Goal: Navigation & Orientation: Find specific page/section

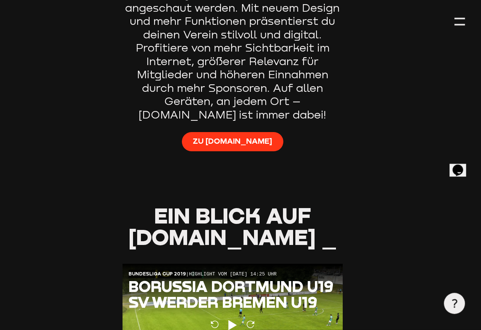
scroll to position [530, 8]
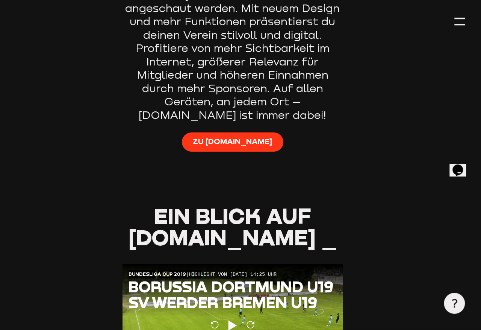
click at [234, 136] on span "Zu [DOMAIN_NAME]" at bounding box center [232, 141] width 79 height 11
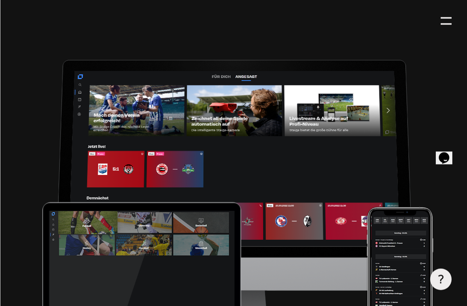
scroll to position [0, 0]
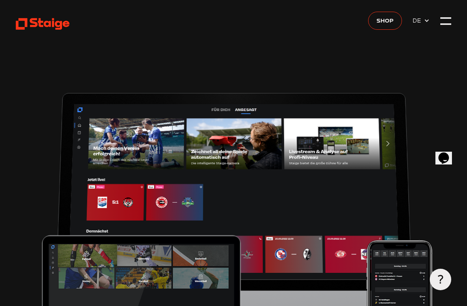
click at [443, 18] on div at bounding box center [445, 18] width 11 height 2
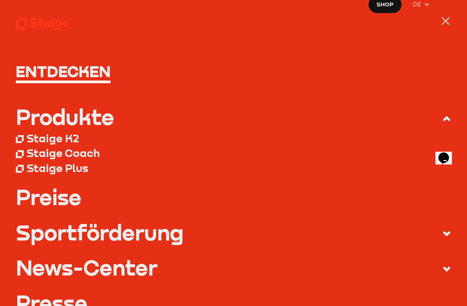
click at [444, 26] on div at bounding box center [445, 21] width 11 height 11
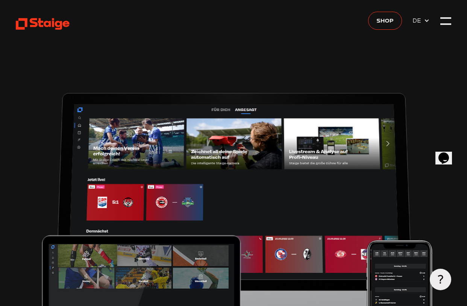
click at [441, 24] on div at bounding box center [445, 21] width 11 height 11
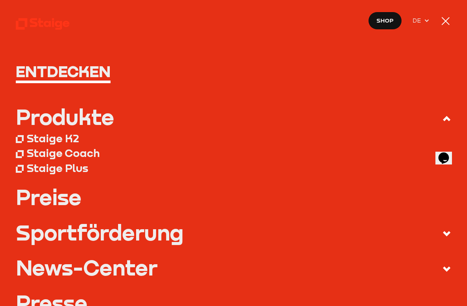
click at [446, 21] on div at bounding box center [446, 21] width 8 height 8
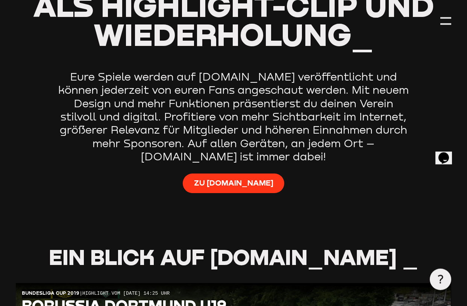
click at [237, 179] on span "Zu [DOMAIN_NAME]" at bounding box center [233, 182] width 79 height 11
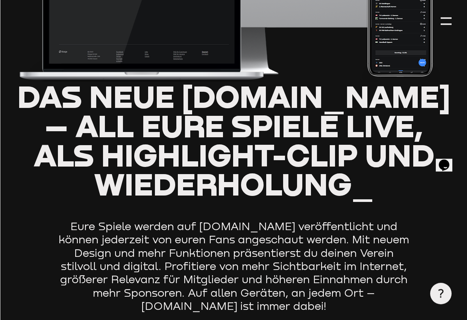
scroll to position [293, 0]
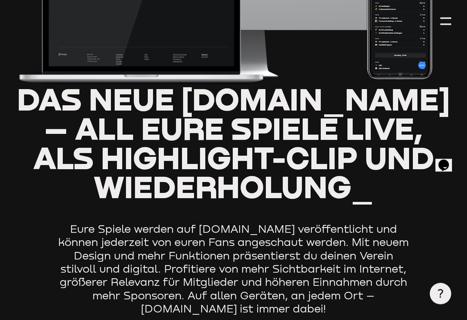
click at [448, 159] on icon "Chat widget" at bounding box center [443, 164] width 11 height 11
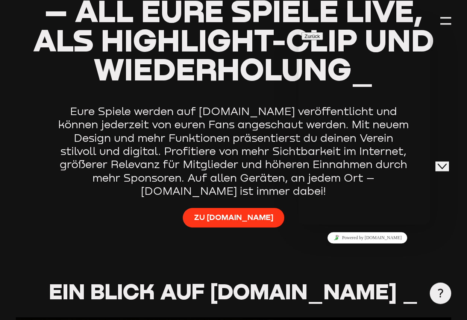
click at [323, 32] on div "Zurück Nachrichten" at bounding box center [365, 36] width 126 height 8
click at [315, 35] on button "Zurück" at bounding box center [312, 36] width 21 height 8
